Goal: Information Seeking & Learning: Learn about a topic

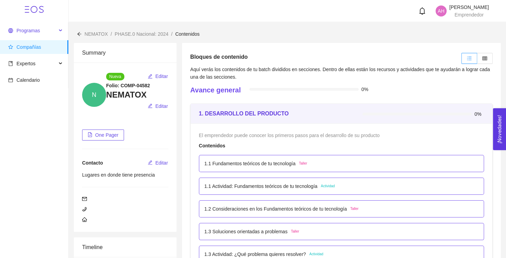
click at [40, 26] on span "Programas" at bounding box center [32, 31] width 48 height 14
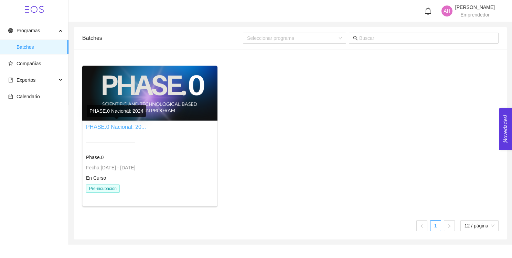
click at [115, 128] on link "PHASE.0 Nacional: 20..." at bounding box center [116, 127] width 60 height 6
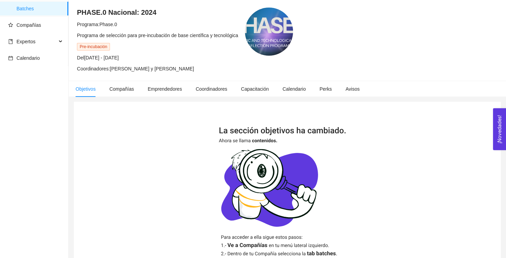
scroll to position [32, 0]
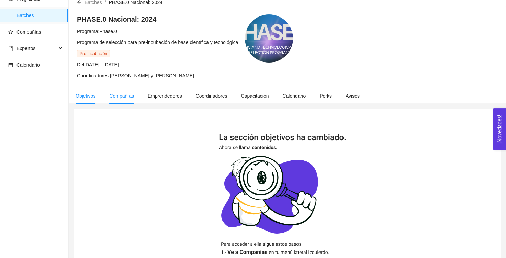
click at [118, 98] on span "Compañías" at bounding box center [121, 96] width 25 height 6
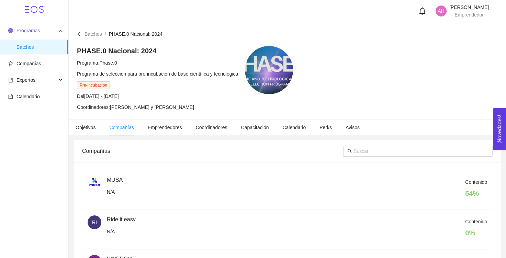
click at [59, 28] on div "Programas" at bounding box center [34, 31] width 68 height 14
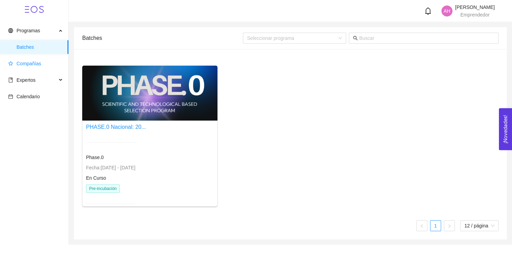
click at [34, 67] on span "Compañías" at bounding box center [35, 64] width 55 height 14
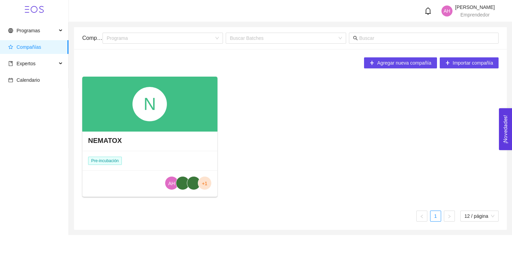
click at [108, 144] on h4 "NEMATOX" at bounding box center [105, 141] width 34 height 10
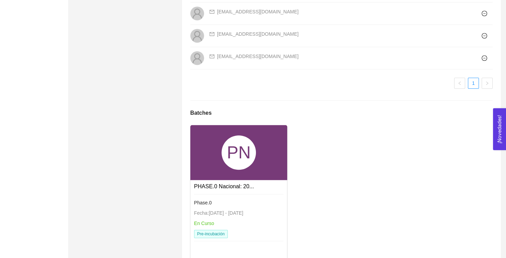
scroll to position [510, 0]
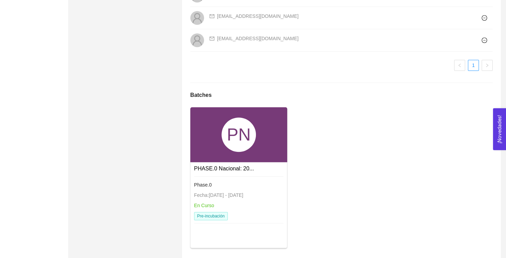
click at [209, 173] on div "Phase.0 Fecha: [DATE] - [DATE] En Curso Pre-incubación" at bounding box center [239, 199] width 90 height 52
click at [218, 166] on link "PHASE.0 Nacional: 20..." at bounding box center [224, 169] width 60 height 6
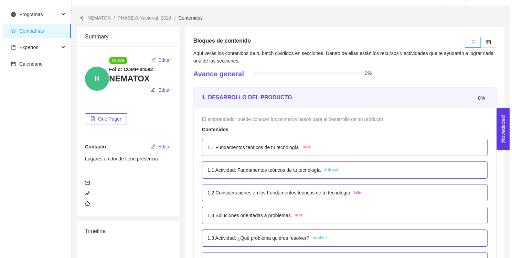
scroll to position [15, 0]
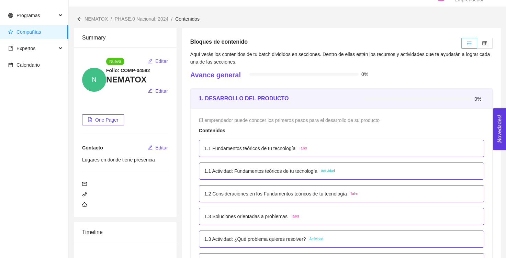
click at [448, 150] on div "1.1 Fundamentos teóricos de tu tecnología Taller" at bounding box center [342, 149] width 274 height 8
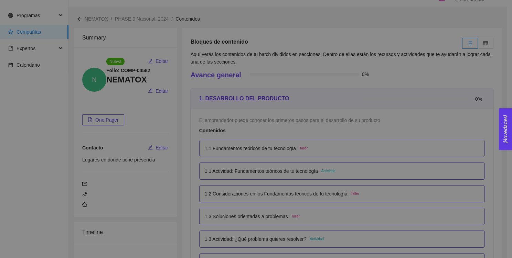
click at [448, 150] on div "1. DESARROLLO DEL PRODUCTO El emprendedor puede conocer los primeros pasos para…" at bounding box center [256, 129] width 512 height 258
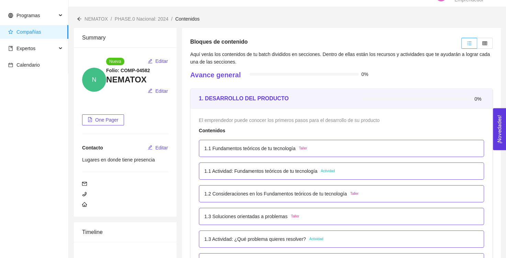
click at [448, 150] on div "1.1 Fundamentos teóricos de tu tecnología Taller" at bounding box center [342, 149] width 274 height 8
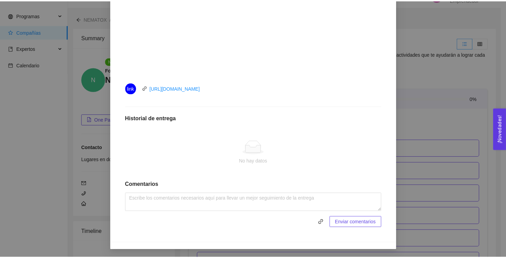
scroll to position [0, 0]
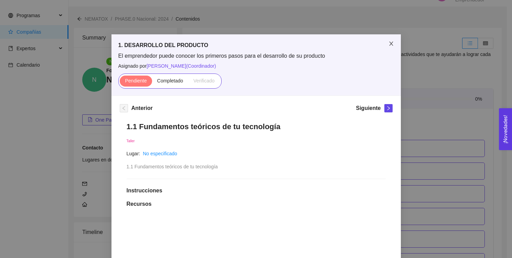
click at [385, 44] on span "Close" at bounding box center [390, 43] width 19 height 19
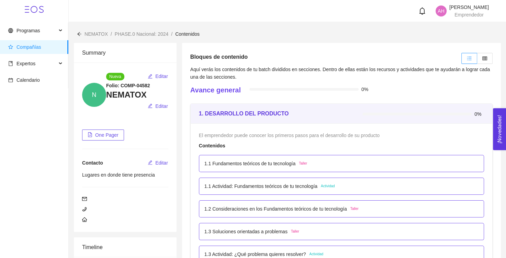
click at [319, 163] on div "1.1 Fundamentos teóricos de tu tecnología Taller" at bounding box center [342, 164] width 274 height 8
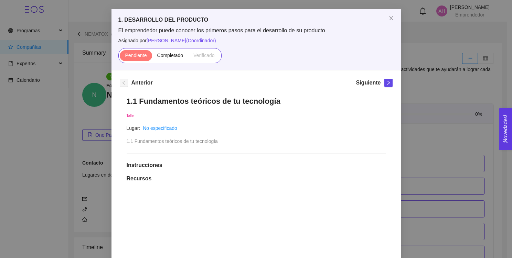
scroll to position [24, 0]
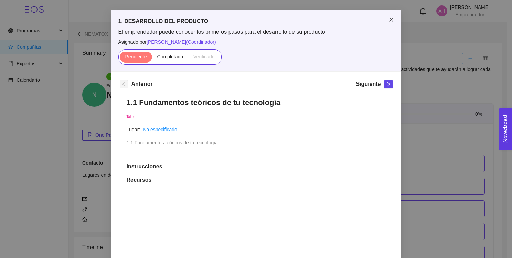
click at [389, 20] on icon "close" at bounding box center [391, 20] width 6 height 6
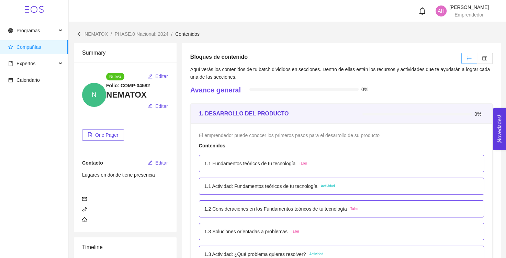
click at [330, 155] on div "1.1 Fundamentos teóricos de tu tecnología Taller" at bounding box center [341, 163] width 285 height 17
click at [322, 161] on div "1.1 Fundamentos teóricos de tu tecnología Taller" at bounding box center [342, 164] width 274 height 8
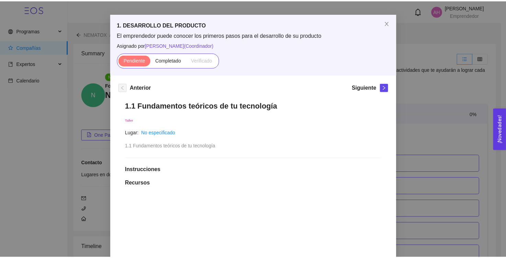
scroll to position [17, 0]
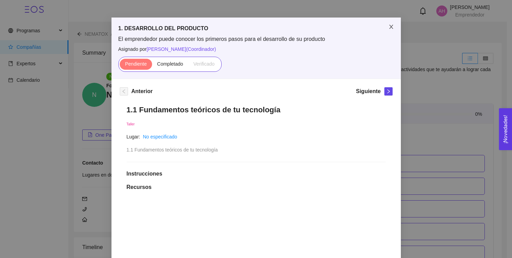
click at [388, 26] on icon "close" at bounding box center [391, 27] width 6 height 6
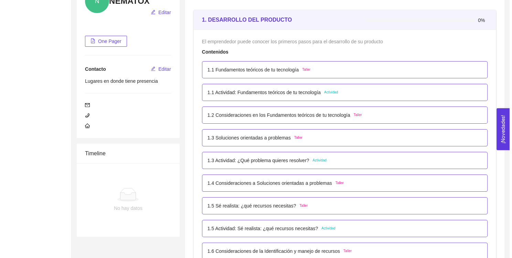
scroll to position [78, 0]
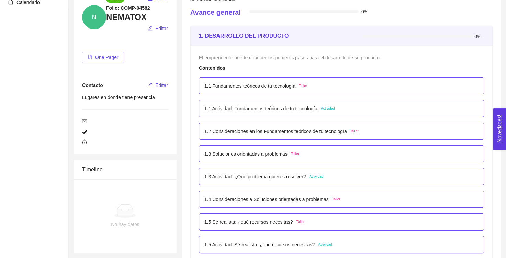
click at [295, 84] on p "1.1 Fundamentos teóricos de tu tecnología" at bounding box center [250, 86] width 91 height 8
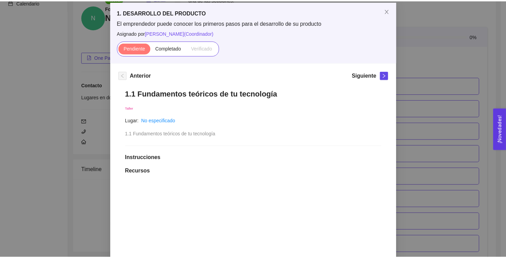
scroll to position [0, 0]
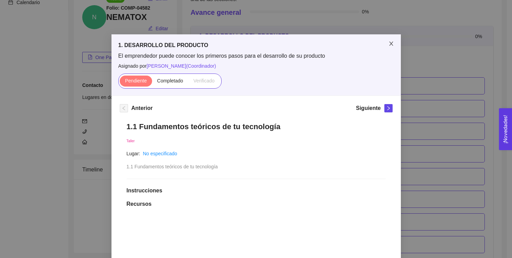
click at [388, 42] on icon "close" at bounding box center [391, 44] width 6 height 6
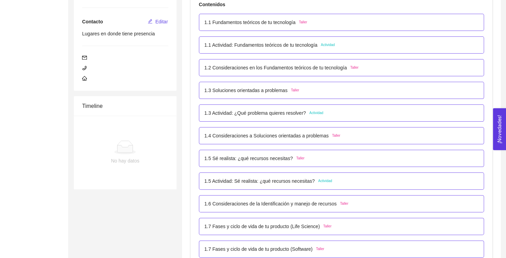
scroll to position [141, 0]
click at [264, 159] on p "1.5 Sé realista: ¿qué recursos necesitas?" at bounding box center [249, 159] width 89 height 8
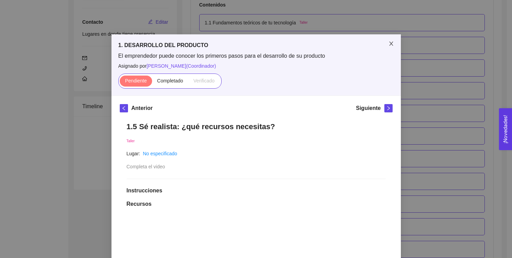
click at [385, 42] on span "Close" at bounding box center [390, 43] width 19 height 19
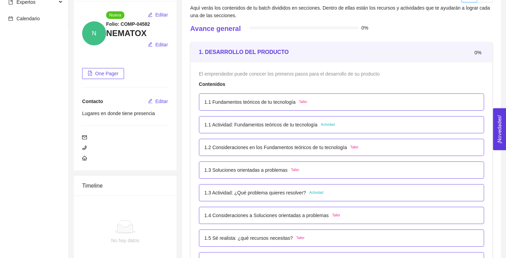
scroll to position [63, 0]
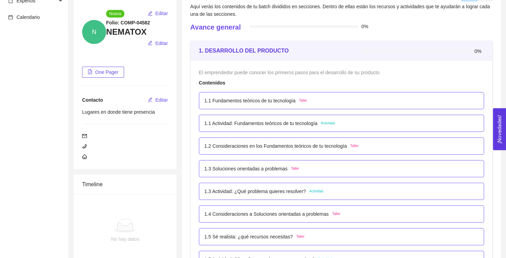
click at [385, 42] on div "0%" at bounding box center [424, 51] width 122 height 19
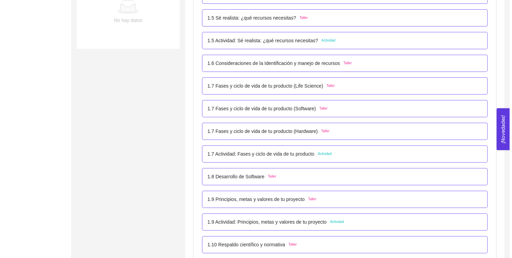
scroll to position [0, 0]
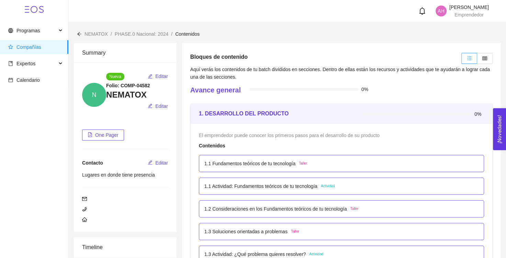
click at [282, 163] on p "1.1 Fundamentos teóricos de tu tecnología" at bounding box center [250, 164] width 91 height 8
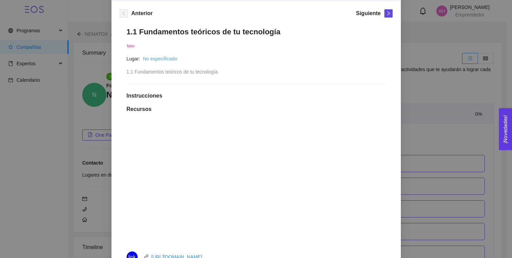
scroll to position [98, 0]
